Goal: Task Accomplishment & Management: Complete application form

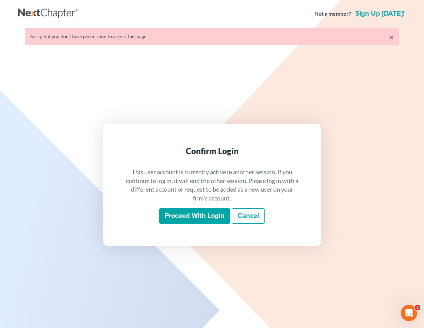
click at [173, 217] on input "Proceed with login" at bounding box center [194, 216] width 71 height 16
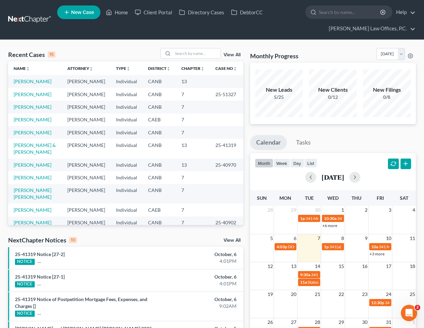
click at [82, 10] on span "New Case" at bounding box center [82, 12] width 23 height 5
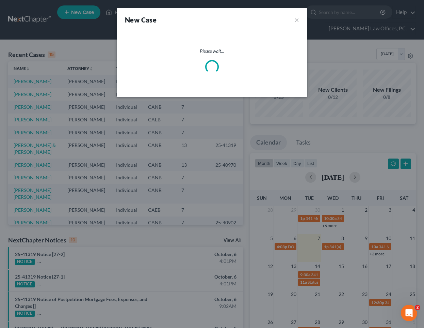
select select "9"
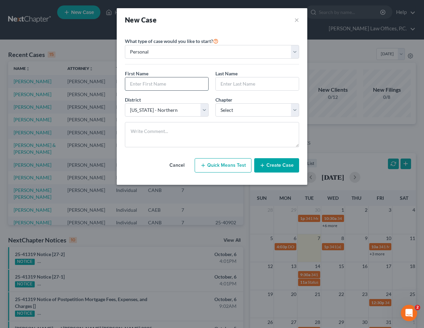
click at [176, 77] on input "text" at bounding box center [166, 83] width 83 height 13
type input "Romina"
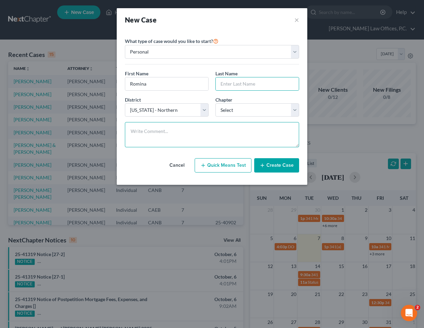
click at [217, 128] on textarea at bounding box center [212, 134] width 174 height 25
paste textarea "(209) 486-1815"
type textarea "(209) 486-1815"
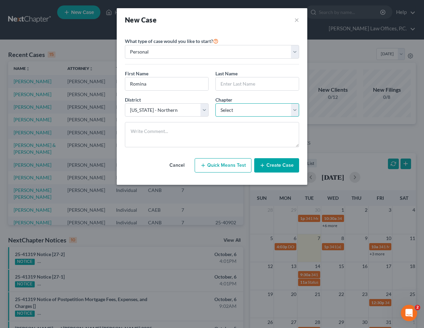
click at [246, 109] on select "Select 7 11 12 13" at bounding box center [258, 110] width 84 height 14
select select "0"
click at [216, 103] on select "Select 7 11 12 13" at bounding box center [258, 110] width 84 height 14
click at [193, 112] on select "Select Alabama - Middle Alabama - Northern Alabama - Southern Alaska Arizona Ar…" at bounding box center [167, 110] width 84 height 14
select select "8"
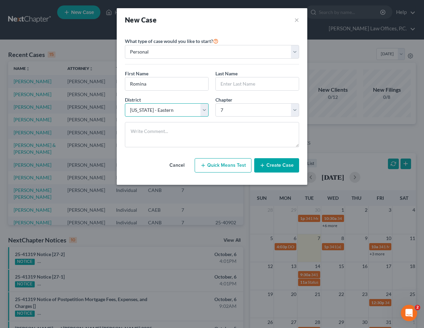
click at [125, 103] on select "Select Alabama - Middle Alabama - Northern Alabama - Southern Alaska Arizona Ar…" at bounding box center [167, 110] width 84 height 14
click at [200, 129] on textarea at bounding box center [212, 134] width 174 height 25
click at [229, 78] on input "text" at bounding box center [257, 83] width 83 height 13
type input "Youhina"
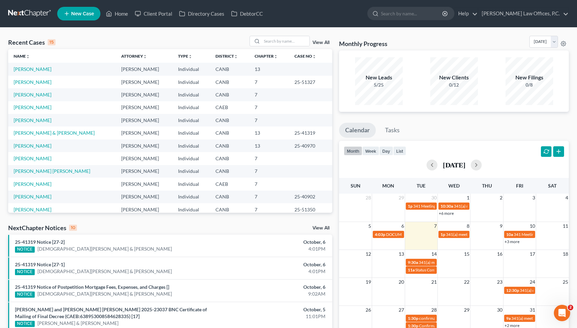
click at [72, 18] on link "New Case" at bounding box center [78, 14] width 43 height 14
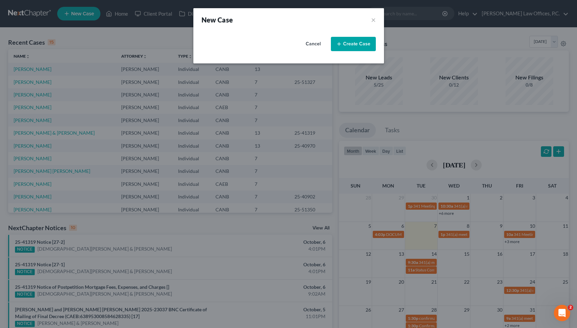
select select "9"
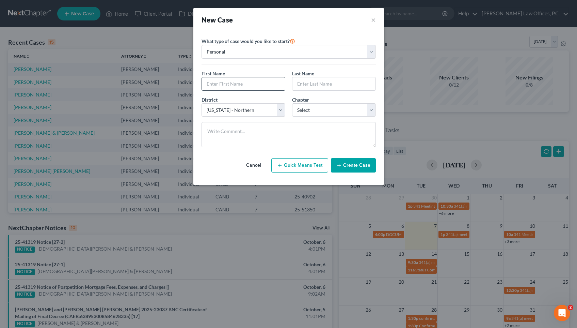
click at [246, 86] on input "text" at bounding box center [243, 83] width 83 height 13
type input "Romina"
type input "Youhana"
click at [252, 106] on select "Select Alabama - Middle Alabama - Northern Alabama - Southern Alaska Arizona Ar…" at bounding box center [244, 110] width 84 height 14
select select "8"
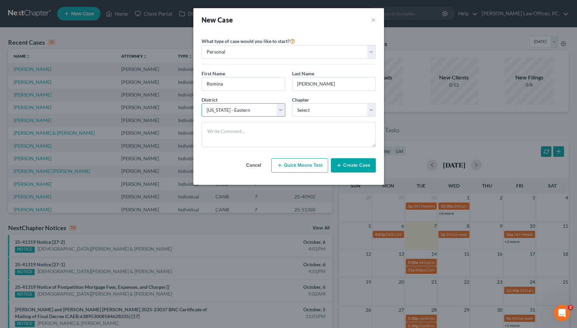
click at [202, 103] on select "Select Alabama - Middle Alabama - Northern Alabama - Southern Alaska Arizona Ar…" at bounding box center [244, 110] width 84 height 14
click at [305, 111] on select "Select 7 11 12 13" at bounding box center [334, 110] width 84 height 14
select select "0"
click at [292, 103] on select "Select 7 11 12 13" at bounding box center [334, 110] width 84 height 14
click at [365, 167] on button "Create Case" at bounding box center [353, 165] width 45 height 14
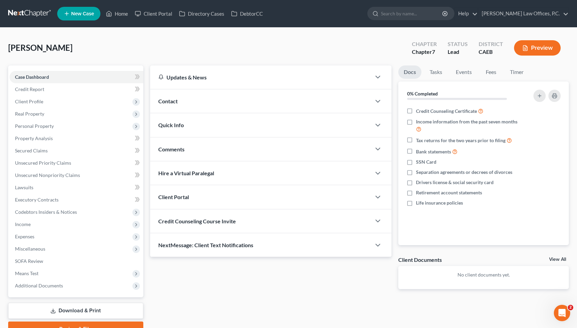
click at [218, 102] on div "Contact" at bounding box center [260, 101] width 221 height 24
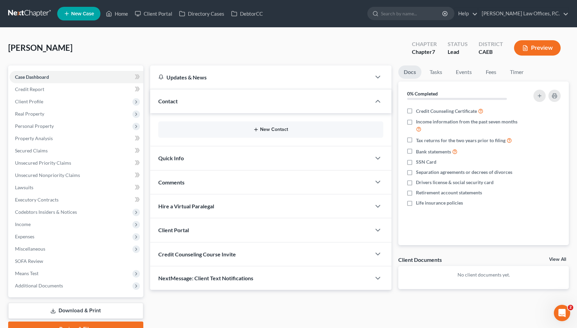
click at [256, 127] on icon "button" at bounding box center [255, 129] width 5 height 5
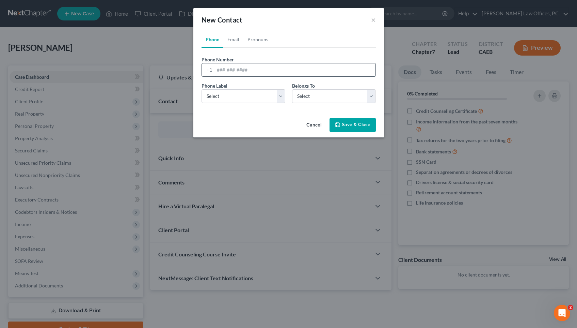
click at [231, 68] on input "tel" at bounding box center [295, 69] width 161 height 13
paste input "(209) 486-1815"
type input "(209) 486-1815"
click at [241, 95] on select "Select Mobile Home Work Other" at bounding box center [244, 96] width 84 height 14
select select "0"
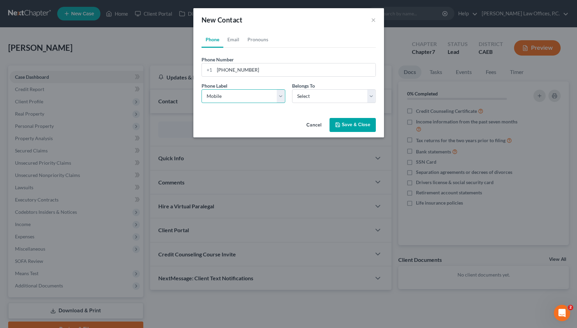
click at [202, 89] on select "Select Mobile Home Work Other" at bounding box center [244, 96] width 84 height 14
click at [312, 97] on select "Select Client Other" at bounding box center [334, 96] width 84 height 14
select select "0"
click at [292, 89] on select "Select Client Other" at bounding box center [334, 96] width 84 height 14
select select "0"
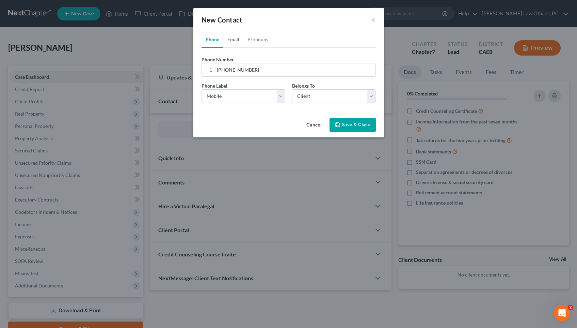
click at [233, 41] on link "Email" at bounding box center [233, 39] width 20 height 16
click at [298, 76] on input "email" at bounding box center [295, 69] width 161 height 13
paste input "rominyou@yahoo.com"
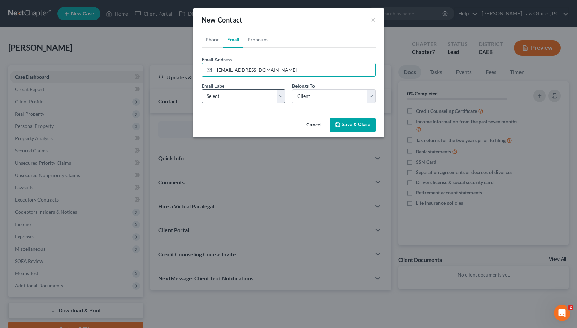
type input "rominyou@yahoo.com"
click at [252, 99] on select "Select Home Work Other" at bounding box center [244, 96] width 84 height 14
click at [202, 89] on select "Select Home Work Other" at bounding box center [244, 96] width 84 height 14
click at [247, 95] on select "Select Home Work Other" at bounding box center [244, 96] width 84 height 14
select select "0"
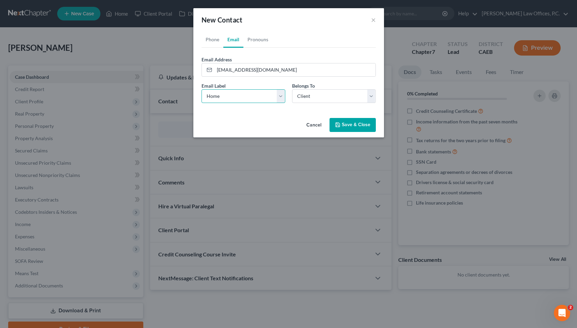
click at [202, 89] on select "Select Home Work Other" at bounding box center [244, 96] width 84 height 14
click at [343, 125] on button "Save & Close" at bounding box center [353, 125] width 46 height 14
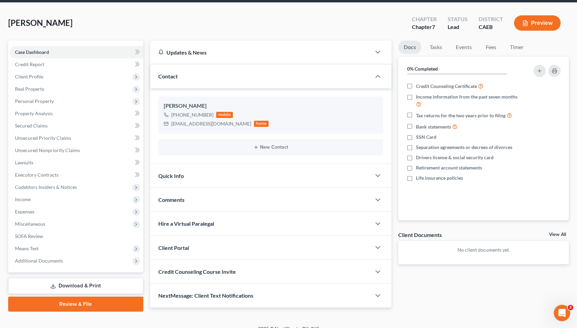
scroll to position [30, 0]
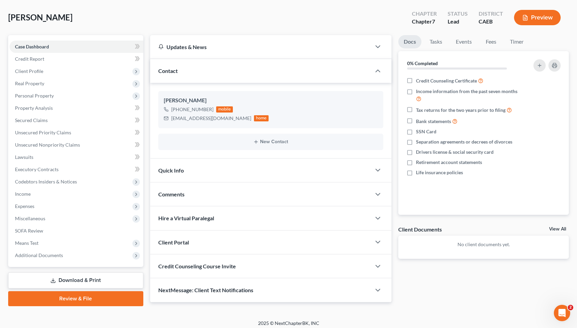
click at [261, 245] on div "Client Portal" at bounding box center [260, 242] width 221 height 24
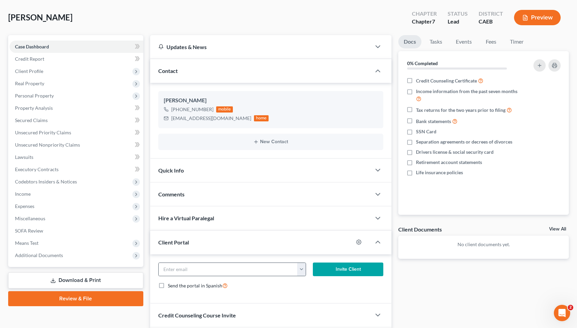
click at [301, 268] on button "button" at bounding box center [301, 269] width 9 height 13
click at [314, 288] on link "rominyou@yahoo.com" at bounding box center [344, 284] width 93 height 12
type input "rominyou@yahoo.com"
click at [336, 274] on button "Invite Client" at bounding box center [348, 269] width 71 height 14
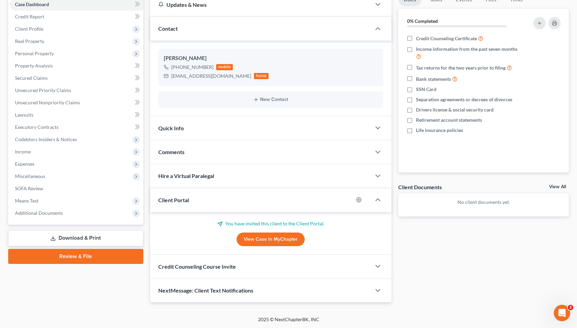
click at [279, 265] on div "Credit Counseling Course Invite" at bounding box center [260, 266] width 221 height 24
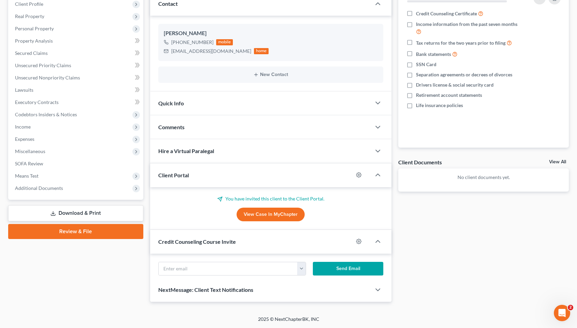
scroll to position [105, 0]
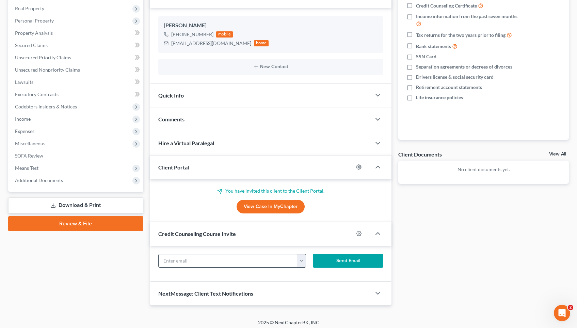
click at [304, 261] on button "button" at bounding box center [301, 260] width 9 height 13
click at [313, 276] on link "rominyou@yahoo.com" at bounding box center [344, 276] width 93 height 12
type input "rominyou@yahoo.com"
click at [330, 263] on button "Send Email" at bounding box center [348, 261] width 71 height 14
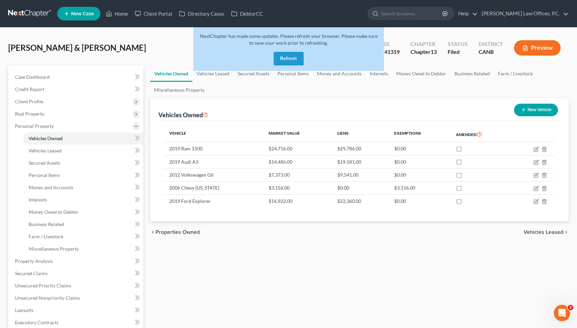
click at [285, 59] on button "Refresh" at bounding box center [289, 59] width 30 height 14
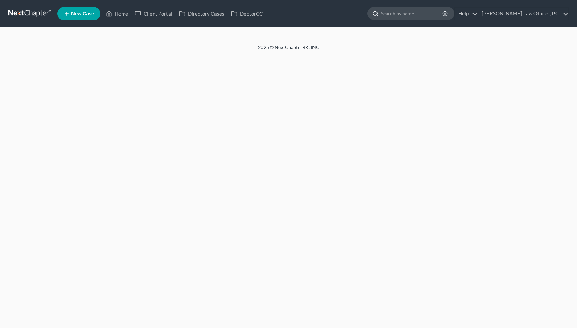
click at [432, 11] on input "search" at bounding box center [412, 13] width 62 height 13
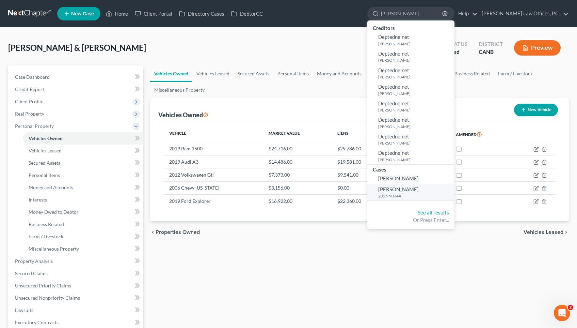
type input "[PERSON_NAME]"
click at [419, 195] on small "2025-90344" at bounding box center [415, 196] width 75 height 6
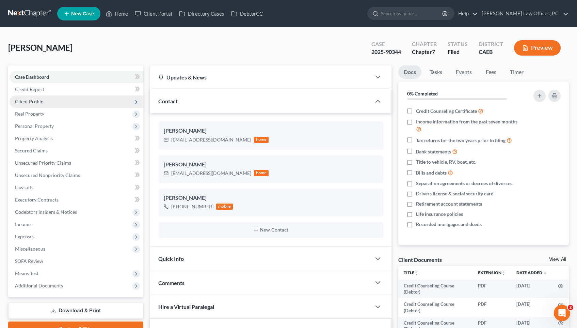
click at [44, 103] on span "Client Profile" at bounding box center [77, 101] width 134 height 12
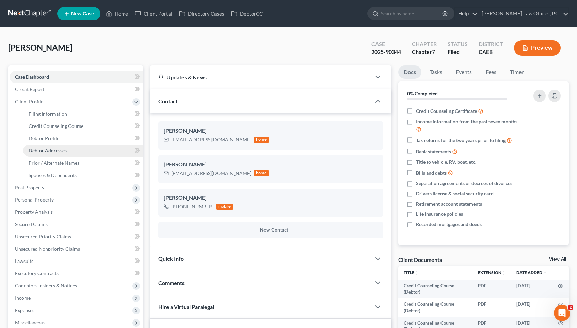
click at [73, 152] on link "Debtor Addresses" at bounding box center [83, 150] width 120 height 12
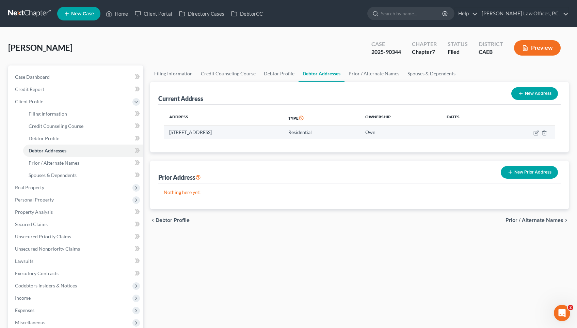
click at [532, 130] on td at bounding box center [525, 132] width 61 height 13
click at [534, 131] on icon "button" at bounding box center [536, 133] width 4 height 4
select select "4"
select select "0"
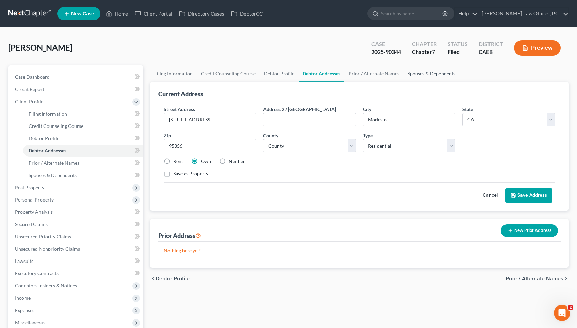
click at [423, 74] on link "Spouses & Dependents" at bounding box center [432, 73] width 56 height 16
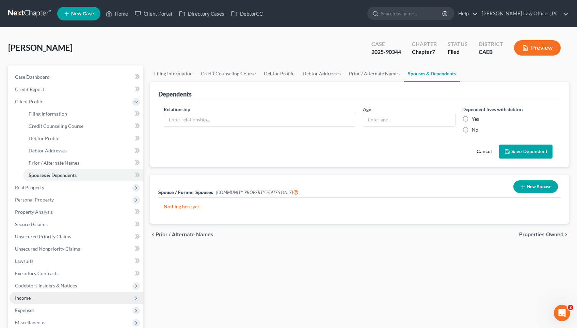
click at [63, 294] on span "Income" at bounding box center [77, 298] width 134 height 12
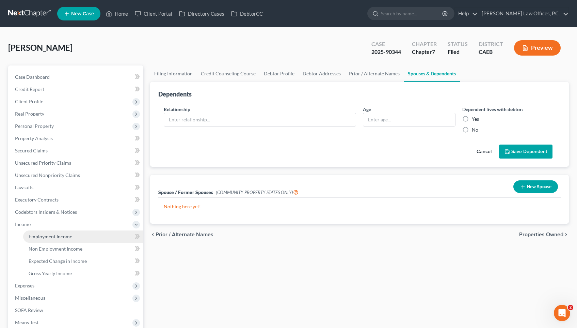
click at [87, 237] on link "Employment Income" at bounding box center [83, 236] width 120 height 12
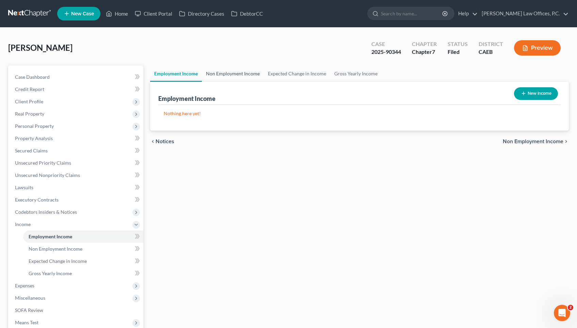
click at [227, 76] on link "Non Employment Income" at bounding box center [233, 73] width 62 height 16
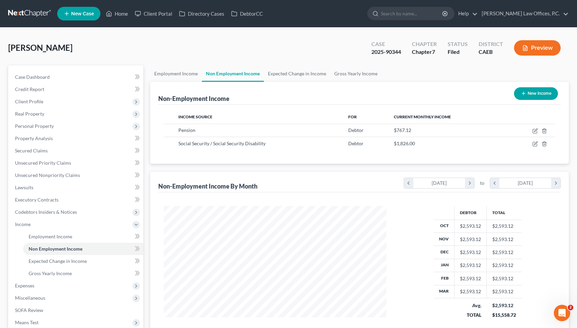
scroll to position [122, 236]
click at [539, 57] on div "Preview" at bounding box center [539, 48] width 60 height 20
click at [545, 45] on button "Preview" at bounding box center [537, 47] width 47 height 15
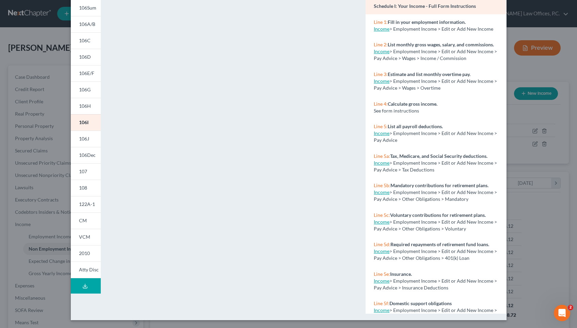
scroll to position [0, 0]
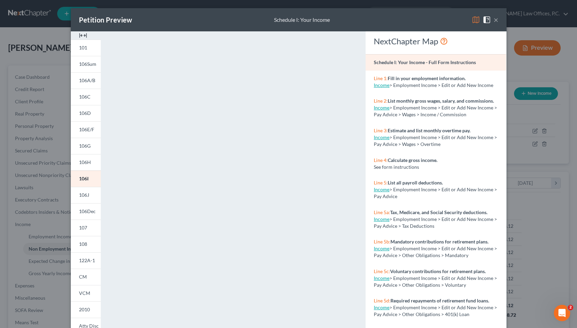
click at [495, 19] on button "×" at bounding box center [496, 20] width 5 height 8
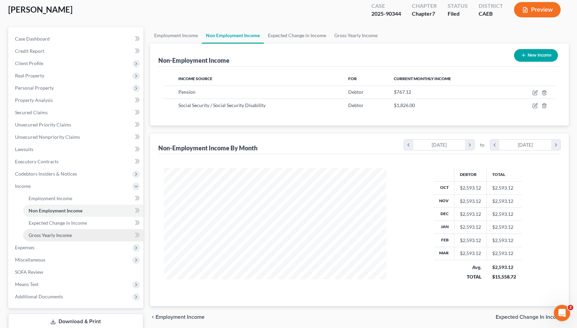
click at [82, 240] on link "Gross Yearly Income" at bounding box center [83, 235] width 120 height 12
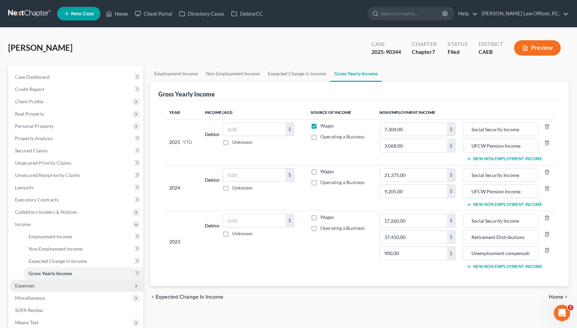
click at [60, 287] on span "Expenses" at bounding box center [77, 285] width 134 height 12
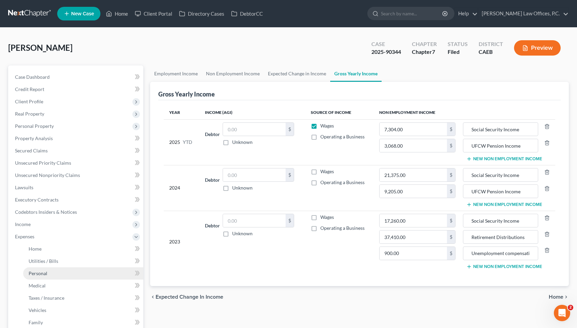
click at [72, 271] on link "Personal" at bounding box center [83, 273] width 120 height 12
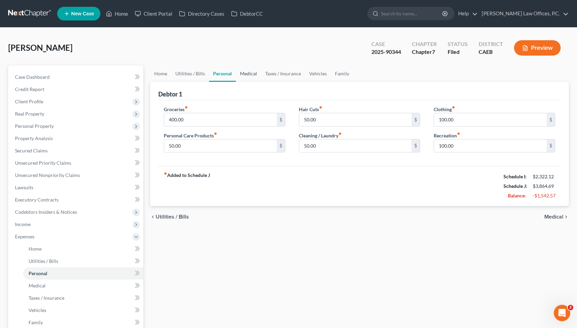
click at [247, 72] on link "Medical" at bounding box center [248, 73] width 25 height 16
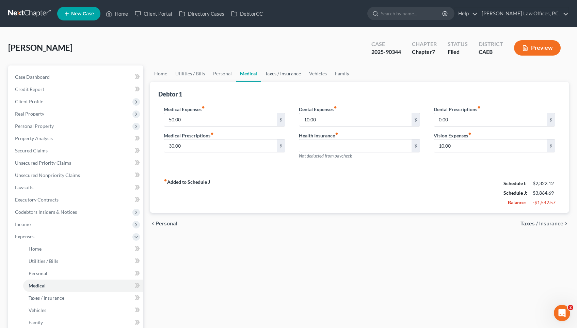
click at [281, 72] on link "Taxes / Insurance" at bounding box center [283, 73] width 44 height 16
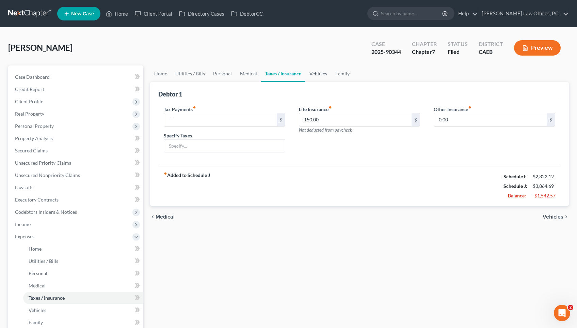
click at [316, 76] on link "Vehicles" at bounding box center [319, 73] width 26 height 16
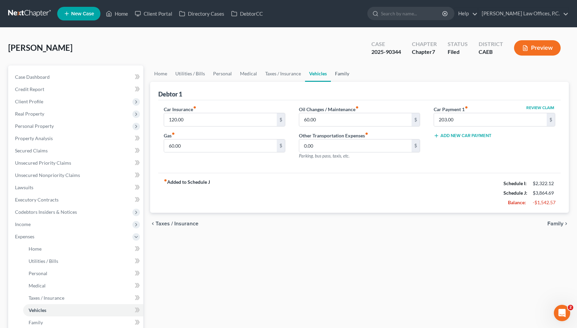
click at [342, 77] on link "Family" at bounding box center [342, 73] width 22 height 16
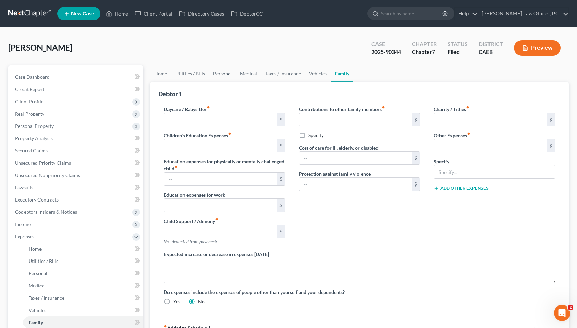
click at [219, 77] on link "Personal" at bounding box center [222, 73] width 27 height 16
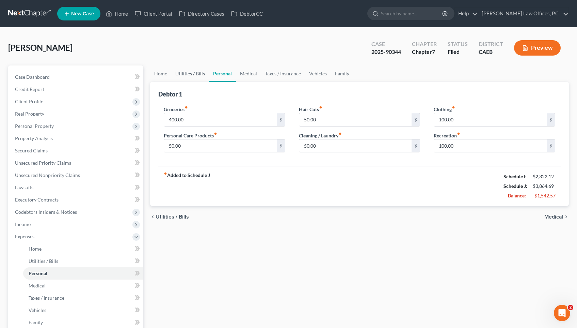
click at [200, 76] on link "Utilities / Bills" at bounding box center [190, 73] width 38 height 16
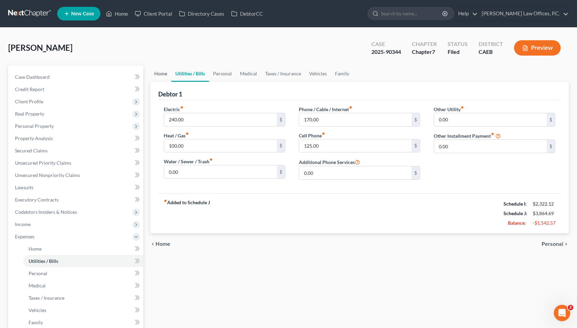
click at [158, 77] on link "Home" at bounding box center [160, 73] width 21 height 16
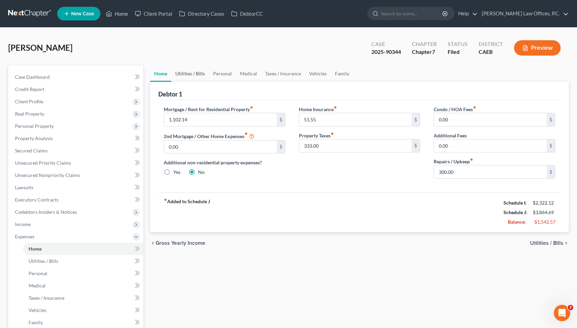
click at [184, 74] on link "Utilities / Bills" at bounding box center [190, 73] width 38 height 16
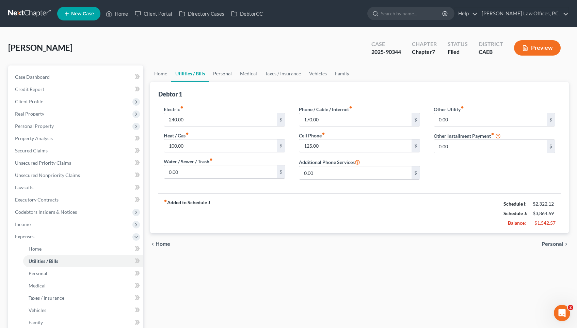
click at [221, 71] on link "Personal" at bounding box center [222, 73] width 27 height 16
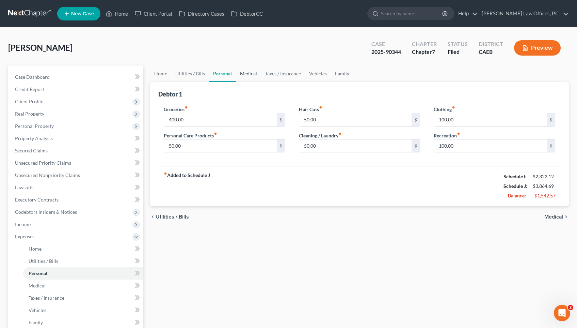
click at [241, 72] on link "Medical" at bounding box center [248, 73] width 25 height 16
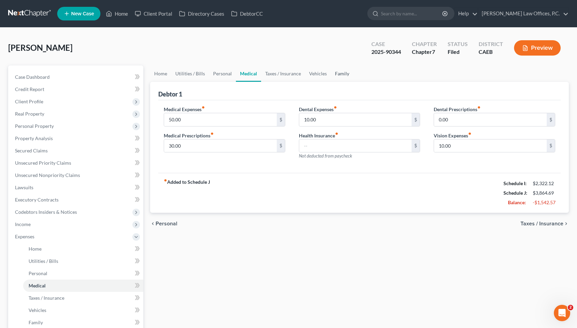
click at [339, 74] on link "Family" at bounding box center [342, 73] width 22 height 16
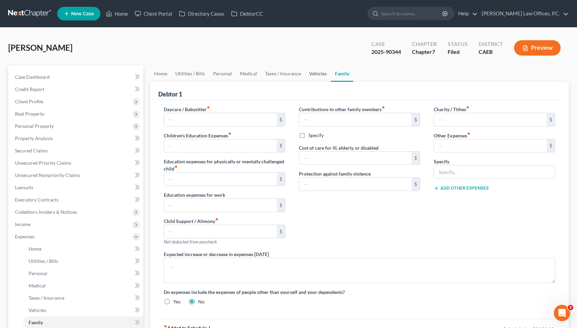
click at [324, 78] on link "Vehicles" at bounding box center [318, 73] width 26 height 16
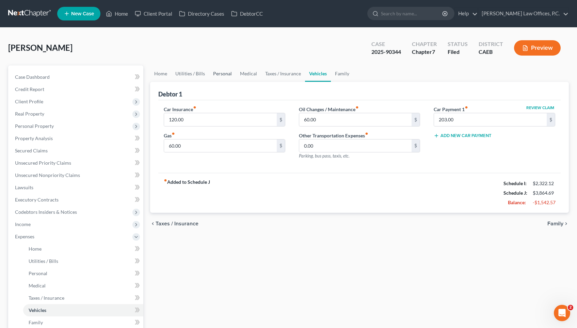
click at [220, 74] on link "Personal" at bounding box center [222, 73] width 27 height 16
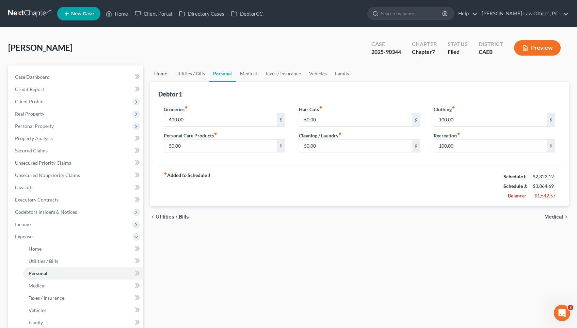
click at [167, 74] on link "Home" at bounding box center [160, 73] width 21 height 16
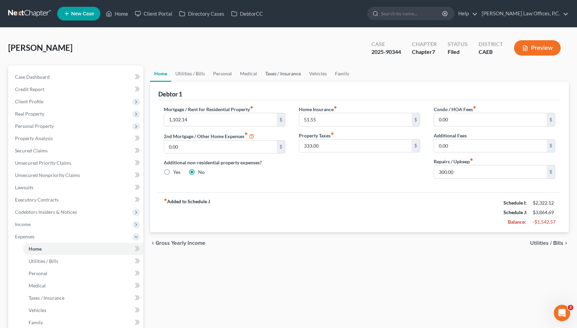
click at [279, 73] on link "Taxes / Insurance" at bounding box center [283, 73] width 44 height 16
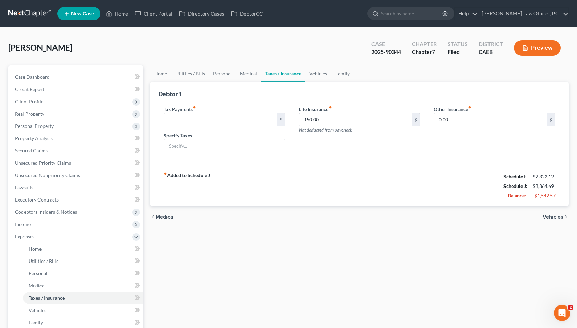
click at [304, 72] on link "Taxes / Insurance" at bounding box center [283, 73] width 44 height 16
click at [317, 72] on link "Vehicles" at bounding box center [319, 73] width 26 height 16
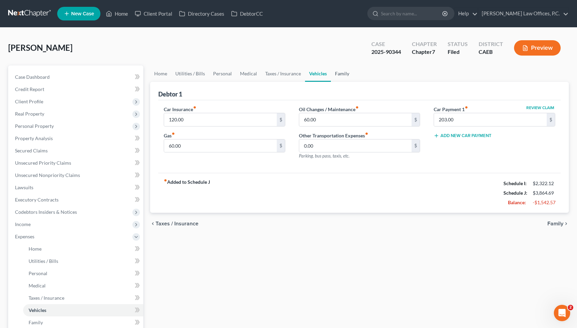
click at [344, 73] on link "Family" at bounding box center [342, 73] width 22 height 16
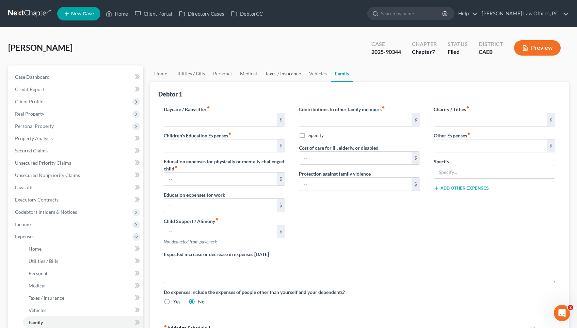
click at [287, 74] on link "Taxes / Insurance" at bounding box center [283, 73] width 44 height 16
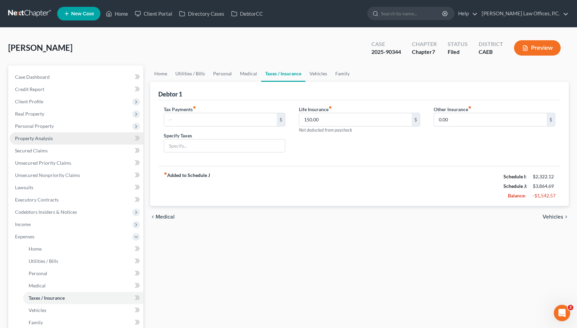
click at [80, 138] on link "Property Analysis" at bounding box center [77, 138] width 134 height 12
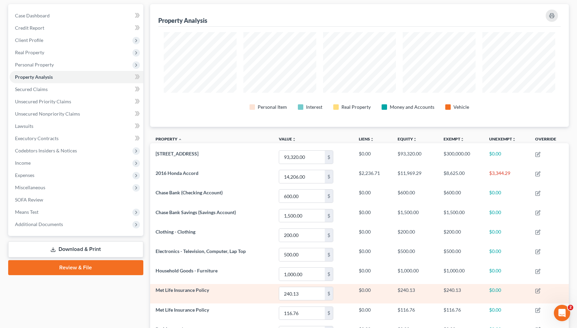
scroll to position [21, 0]
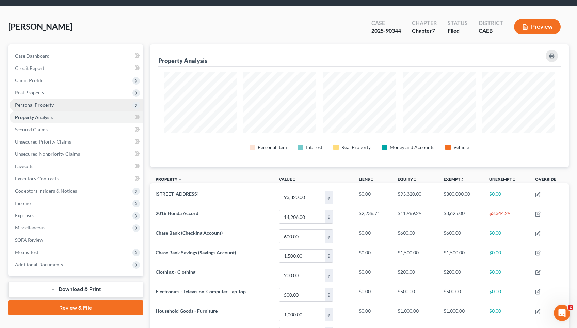
click at [69, 106] on span "Personal Property" at bounding box center [77, 105] width 134 height 12
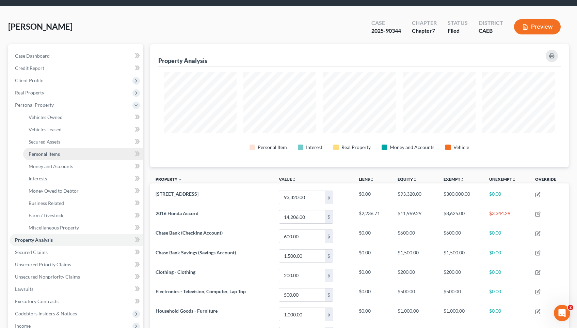
click at [73, 151] on link "Personal Items" at bounding box center [83, 154] width 120 height 12
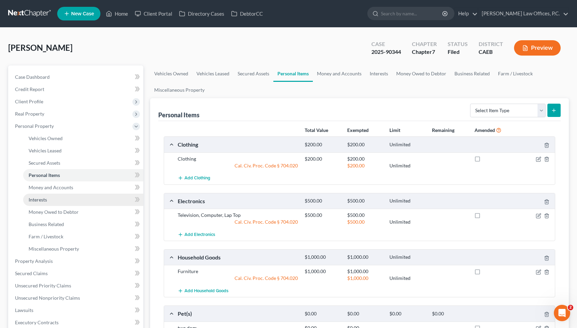
click at [60, 202] on link "Interests" at bounding box center [83, 199] width 120 height 12
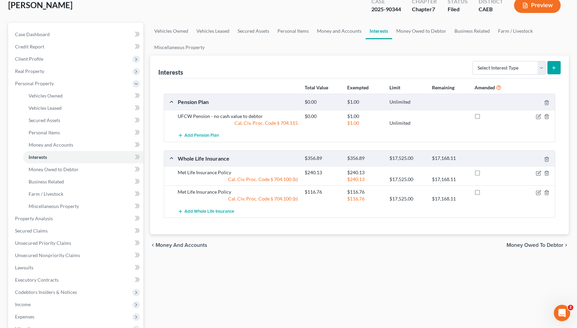
scroll to position [43, 0]
click at [62, 239] on span "Unsecured Priority Claims" at bounding box center [43, 242] width 56 height 6
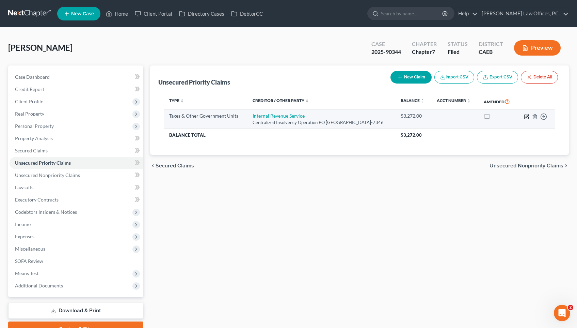
click at [527, 119] on icon "button" at bounding box center [526, 116] width 5 height 5
select select "0"
select select "39"
select select "0"
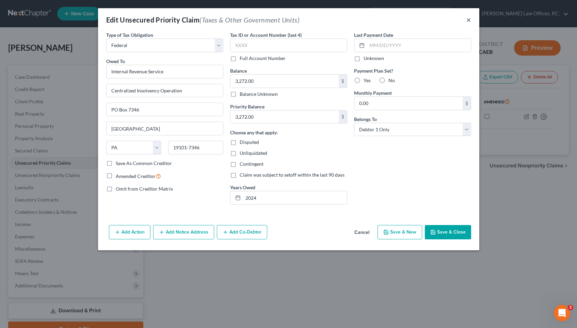
click at [469, 18] on button "×" at bounding box center [469, 20] width 5 height 8
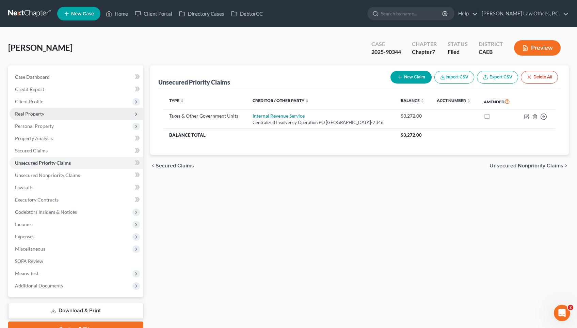
click at [94, 113] on span "Real Property" at bounding box center [77, 114] width 134 height 12
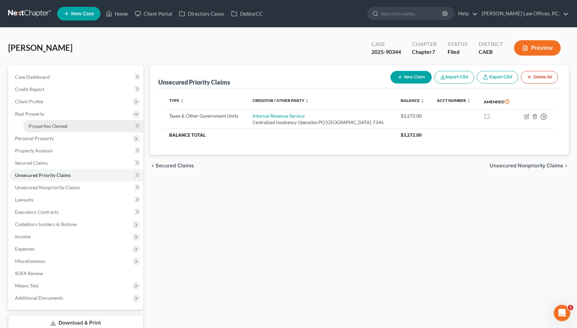
click at [88, 121] on link "Properties Owned" at bounding box center [83, 126] width 120 height 12
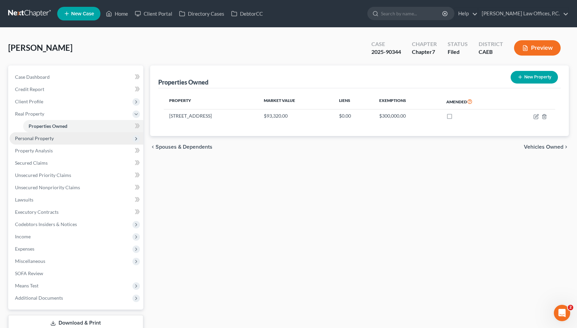
click at [76, 139] on span "Personal Property" at bounding box center [77, 138] width 134 height 12
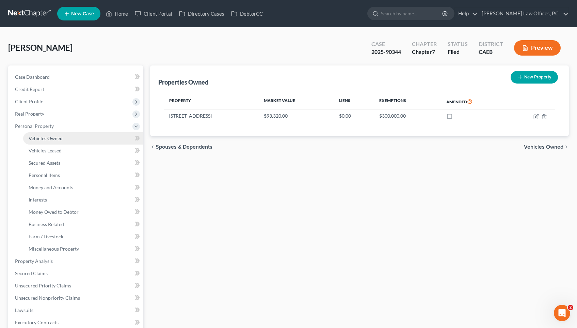
click at [76, 138] on link "Vehicles Owned" at bounding box center [83, 138] width 120 height 12
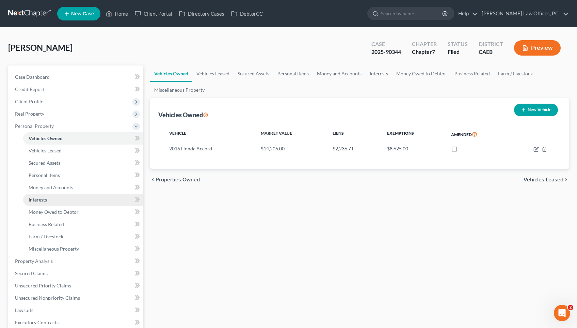
click at [83, 201] on link "Interests" at bounding box center [83, 199] width 120 height 12
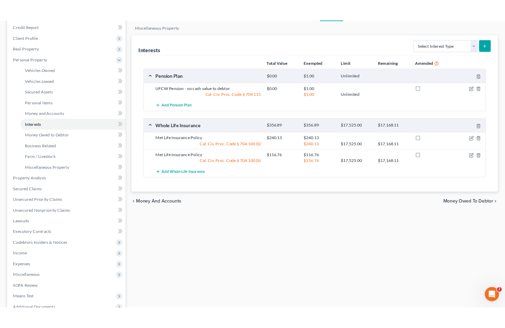
scroll to position [82, 0]
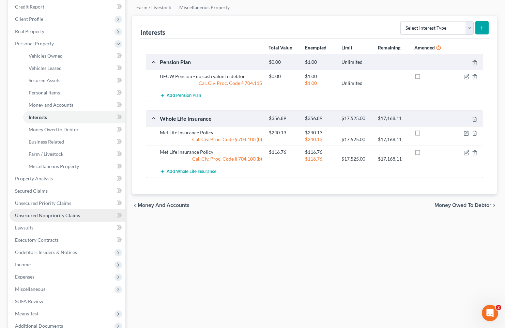
click at [69, 213] on span "Unsecured Nonpriority Claims" at bounding box center [47, 215] width 65 height 6
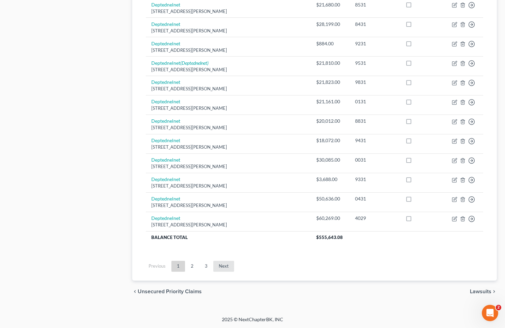
click at [228, 261] on link "Next" at bounding box center [223, 266] width 21 height 11
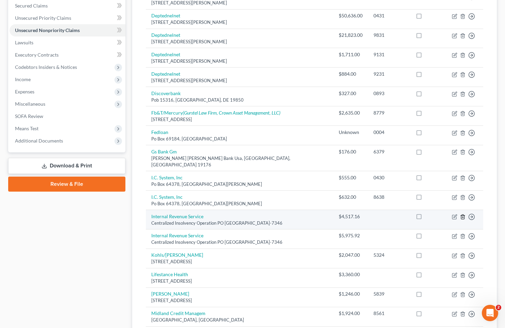
scroll to position [58, 0]
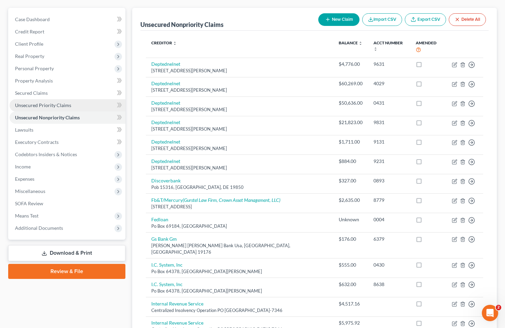
click at [66, 102] on span "Unsecured Priority Claims" at bounding box center [43, 105] width 56 height 6
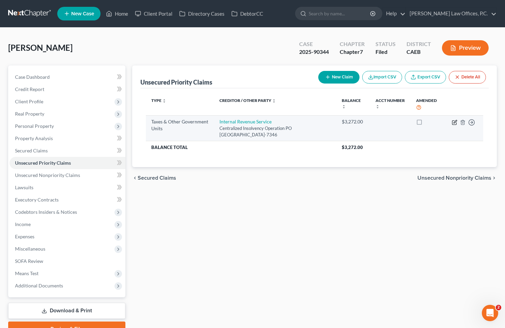
click at [455, 124] on icon "button" at bounding box center [454, 122] width 5 height 5
select select "0"
select select "39"
select select "0"
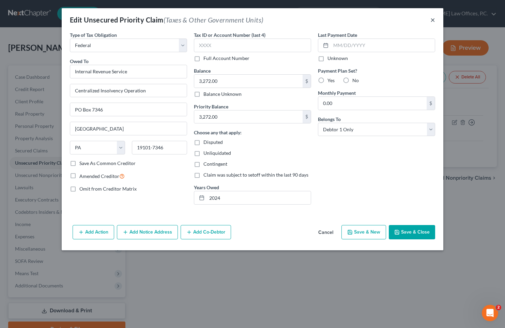
click at [432, 17] on button "×" at bounding box center [432, 20] width 5 height 8
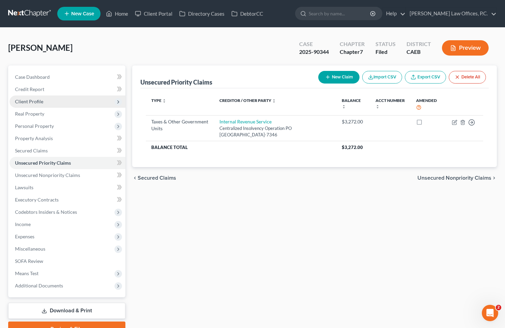
click at [62, 101] on span "Client Profile" at bounding box center [68, 101] width 116 height 12
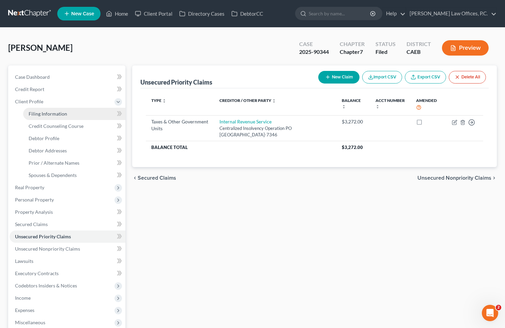
click at [61, 110] on link "Filing Information" at bounding box center [74, 114] width 102 height 12
select select "1"
select select "0"
select select "4"
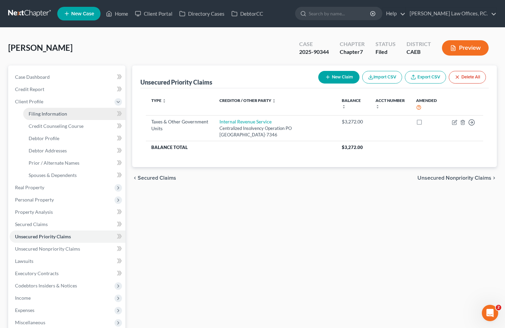
select select "1"
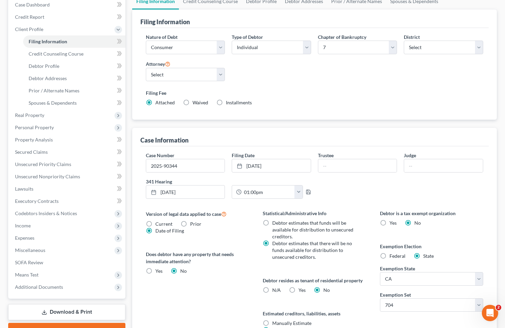
scroll to position [82, 0]
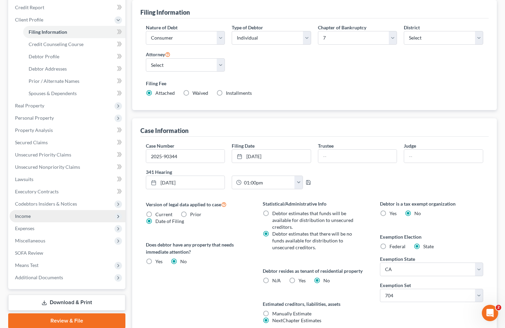
click at [52, 210] on span "Income" at bounding box center [68, 216] width 116 height 12
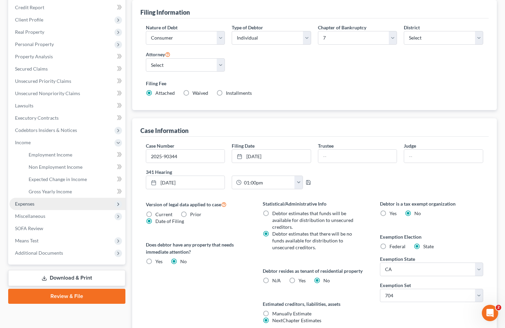
click at [52, 206] on span "Expenses" at bounding box center [68, 204] width 116 height 12
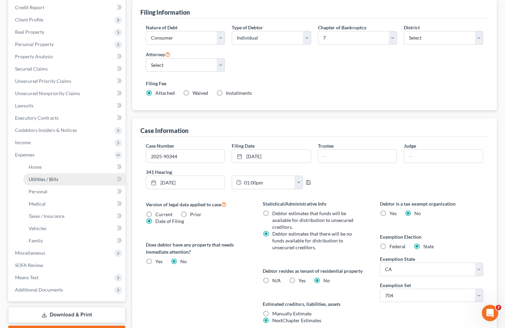
click at [75, 182] on link "Utilities / Bills" at bounding box center [74, 179] width 102 height 12
click at [95, 176] on link "Utilities / Bills" at bounding box center [74, 179] width 102 height 12
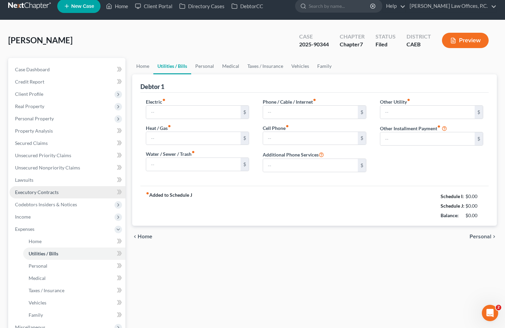
type input "240.00"
type input "100.00"
type input "0.00"
type input "170.00"
type input "125.00"
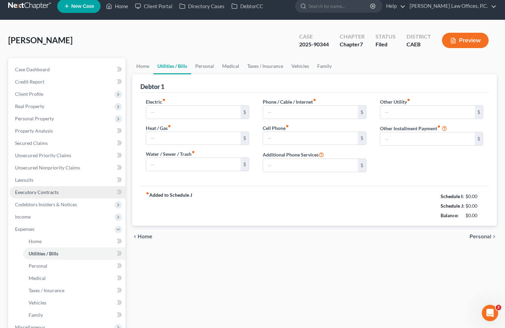
type input "0.00"
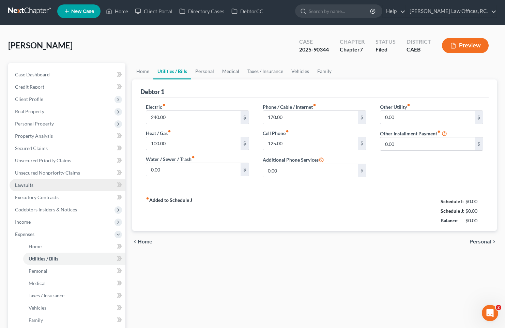
click at [81, 185] on link "Lawsuits" at bounding box center [68, 185] width 116 height 12
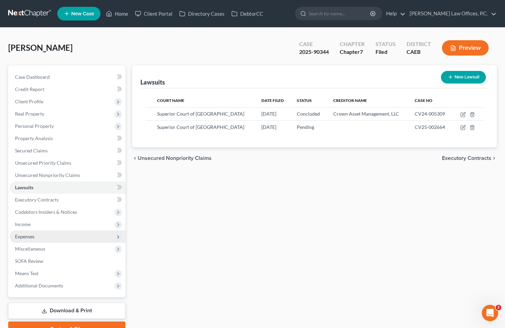
click at [52, 235] on span "Expenses" at bounding box center [68, 236] width 116 height 12
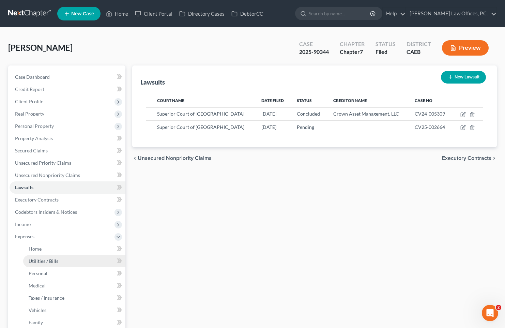
click at [55, 258] on span "Utilities / Bills" at bounding box center [44, 261] width 30 height 6
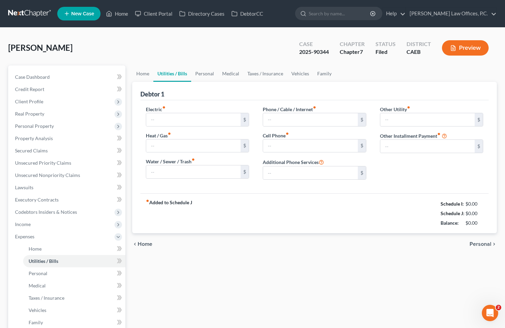
type input "240.00"
type input "100.00"
type input "0.00"
type input "170.00"
type input "125.00"
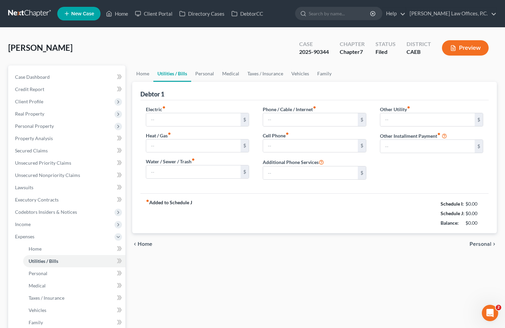
type input "0.00"
